Goal: Task Accomplishment & Management: Complete application form

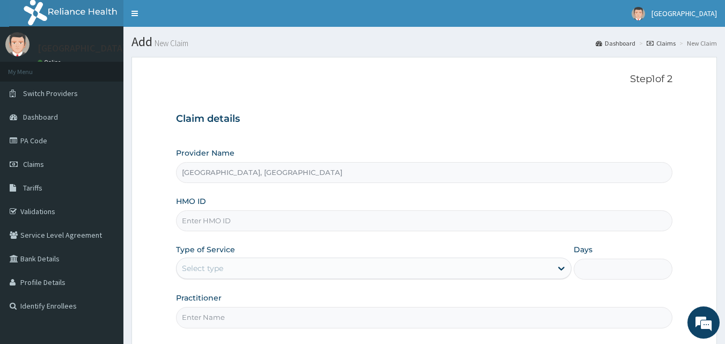
click at [223, 222] on input "HMO ID" at bounding box center [424, 220] width 497 height 21
paste input "FAI/10027/A"
type input "FAI/10027/A"
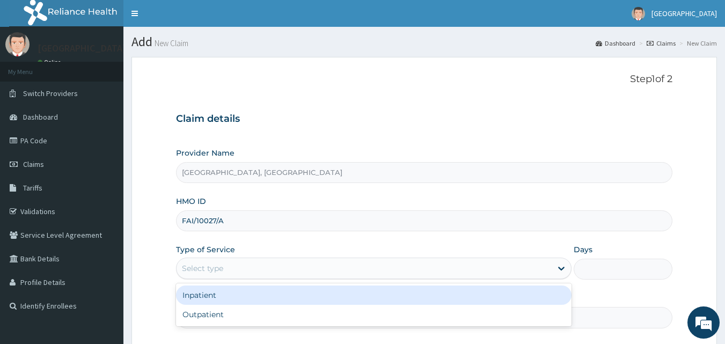
click at [198, 262] on div "Select type" at bounding box center [364, 268] width 375 height 17
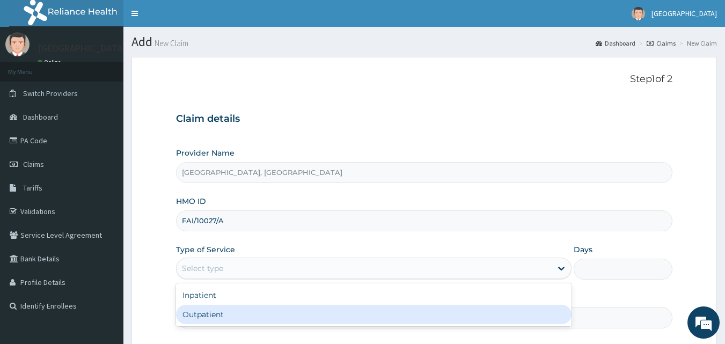
click at [206, 317] on div "Outpatient" at bounding box center [374, 314] width 396 height 19
type input "1"
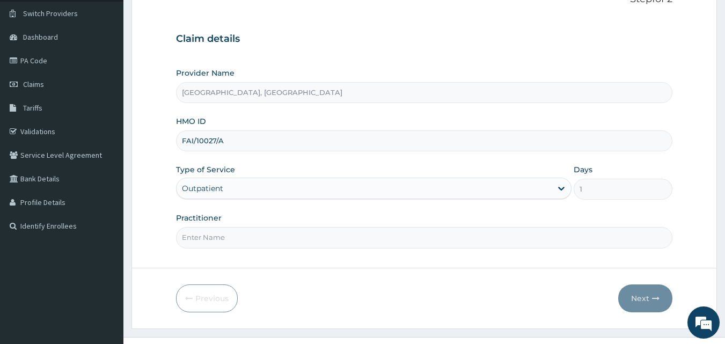
scroll to position [100, 0]
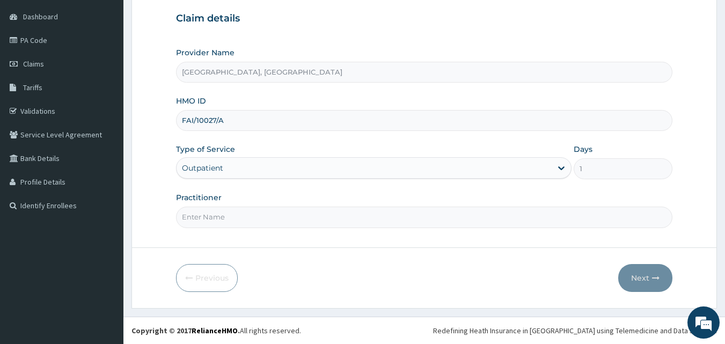
click at [242, 213] on div "Practitioner" at bounding box center [424, 209] width 497 height 35
click at [240, 225] on input "Practitioner" at bounding box center [424, 217] width 497 height 21
type input "d"
type input "Dr [PERSON_NAME]"
click at [649, 276] on button "Next" at bounding box center [645, 278] width 54 height 28
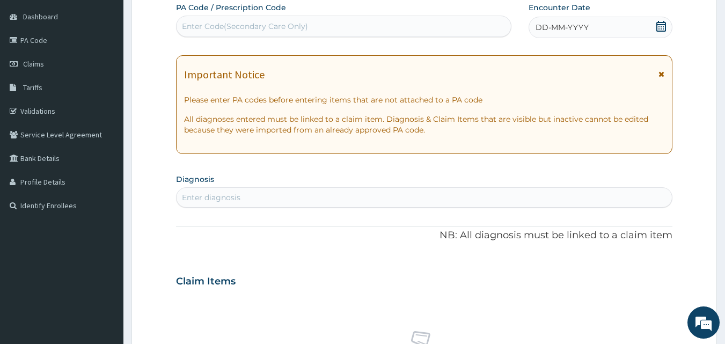
click at [226, 195] on div "Enter diagnosis" at bounding box center [211, 197] width 59 height 11
click at [224, 192] on div "Enter diagnosis" at bounding box center [425, 197] width 496 height 17
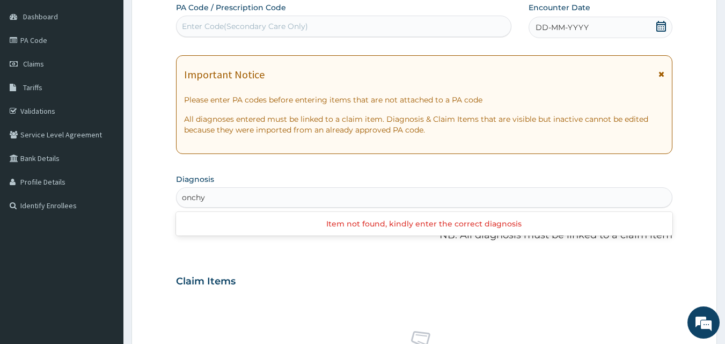
type input "onchy"
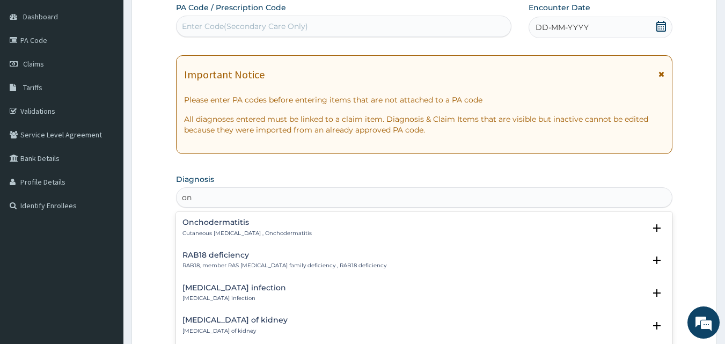
type input "o"
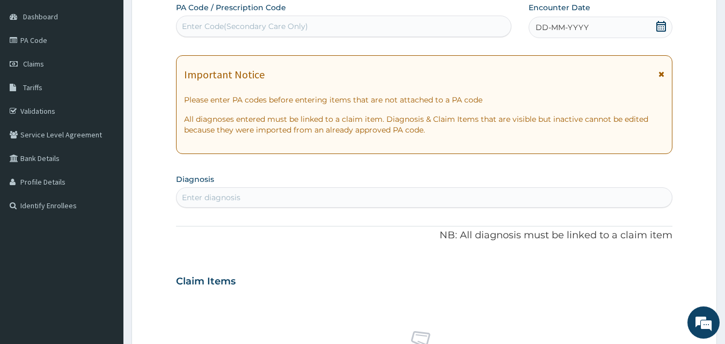
click at [359, 196] on div "Enter diagnosis" at bounding box center [425, 197] width 496 height 17
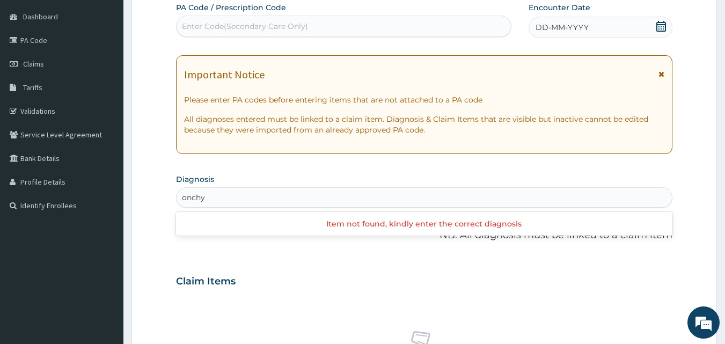
scroll to position [0, 0]
type input "onchycho"
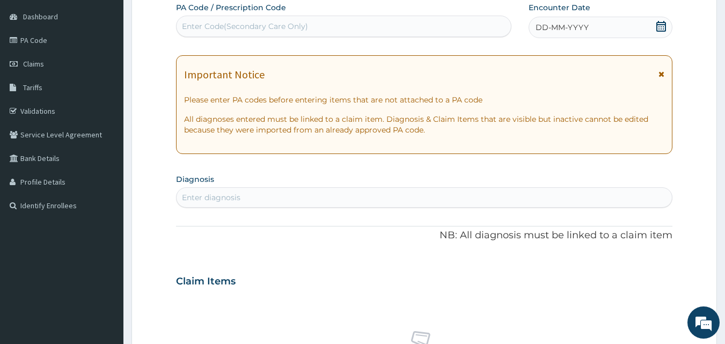
click at [240, 192] on div "Enter diagnosis" at bounding box center [425, 197] width 496 height 17
click at [218, 198] on div "Enter diagnosis" at bounding box center [211, 197] width 59 height 11
type input "nail f"
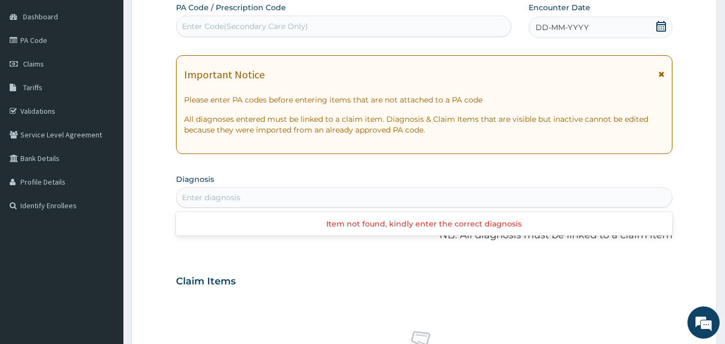
click at [269, 197] on div "Enter diagnosis" at bounding box center [425, 197] width 496 height 17
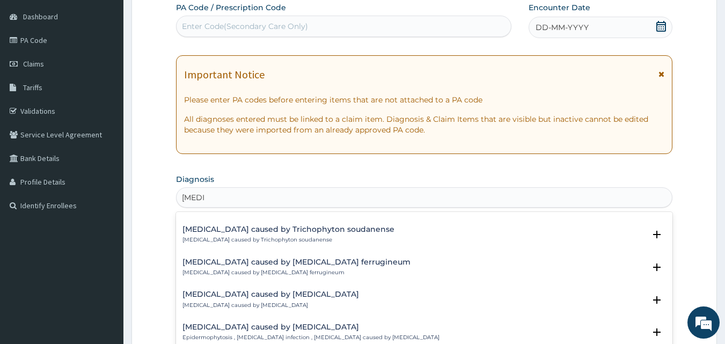
scroll to position [1472, 0]
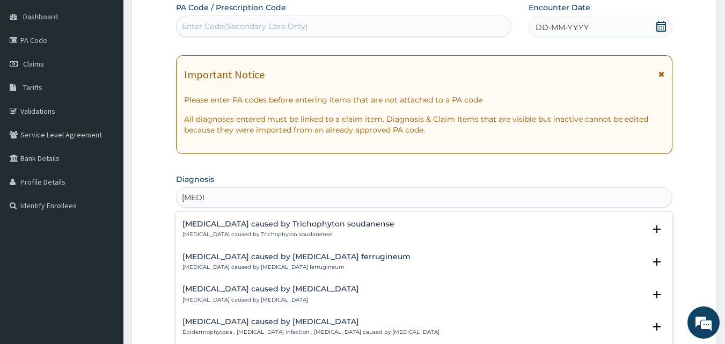
type input "[MEDICAL_DATA]"
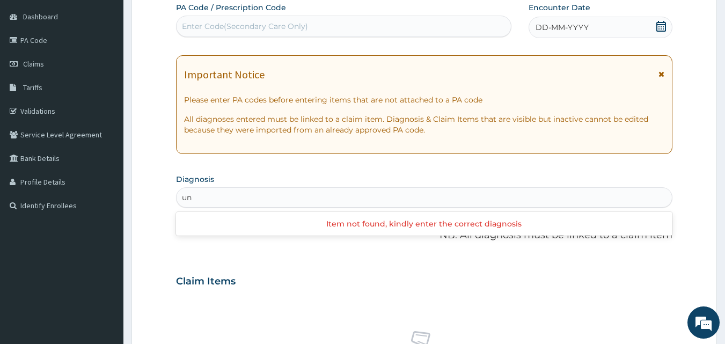
type input "u"
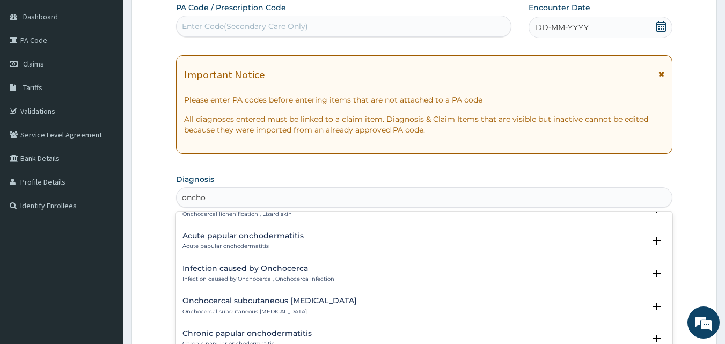
scroll to position [0, 0]
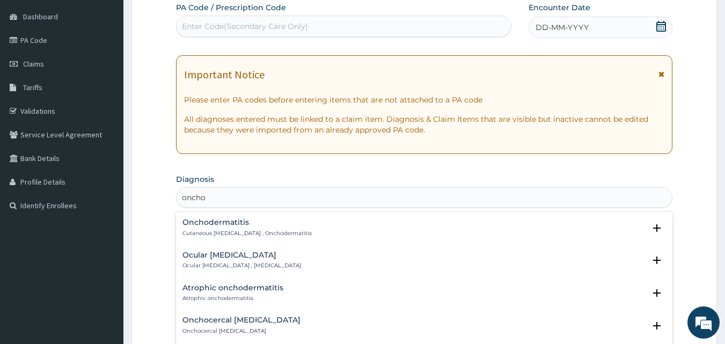
drag, startPoint x: 183, startPoint y: 221, endPoint x: 216, endPoint y: 228, distance: 33.5
click at [216, 228] on div "Onchodermatitis Cutaneous [MEDICAL_DATA] , Onchodermatitis" at bounding box center [247, 227] width 129 height 19
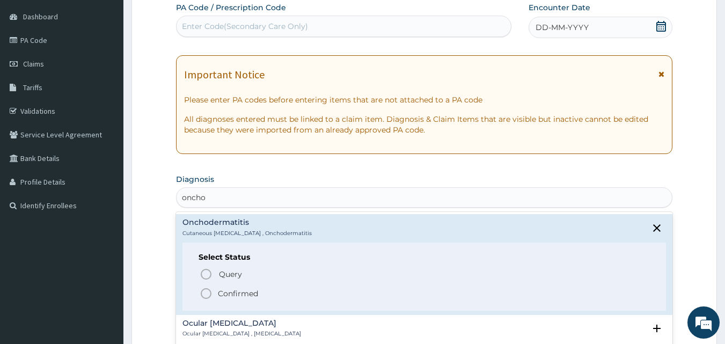
type input "oncho"
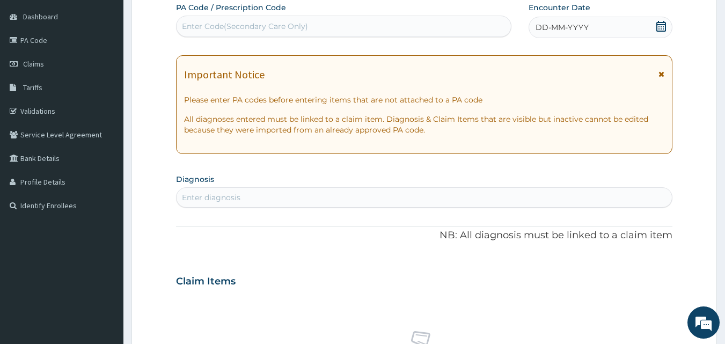
click at [156, 203] on form "Step 2 of 2 PA Code / Prescription Code Enter Code(Secondary Care Only) Encount…" at bounding box center [425, 296] width 586 height 678
click at [274, 201] on div "Enter diagnosis" at bounding box center [425, 197] width 496 height 17
type input "o"
click at [28, 45] on link "PA Code" at bounding box center [61, 40] width 123 height 24
